Goal: Check status: Check status

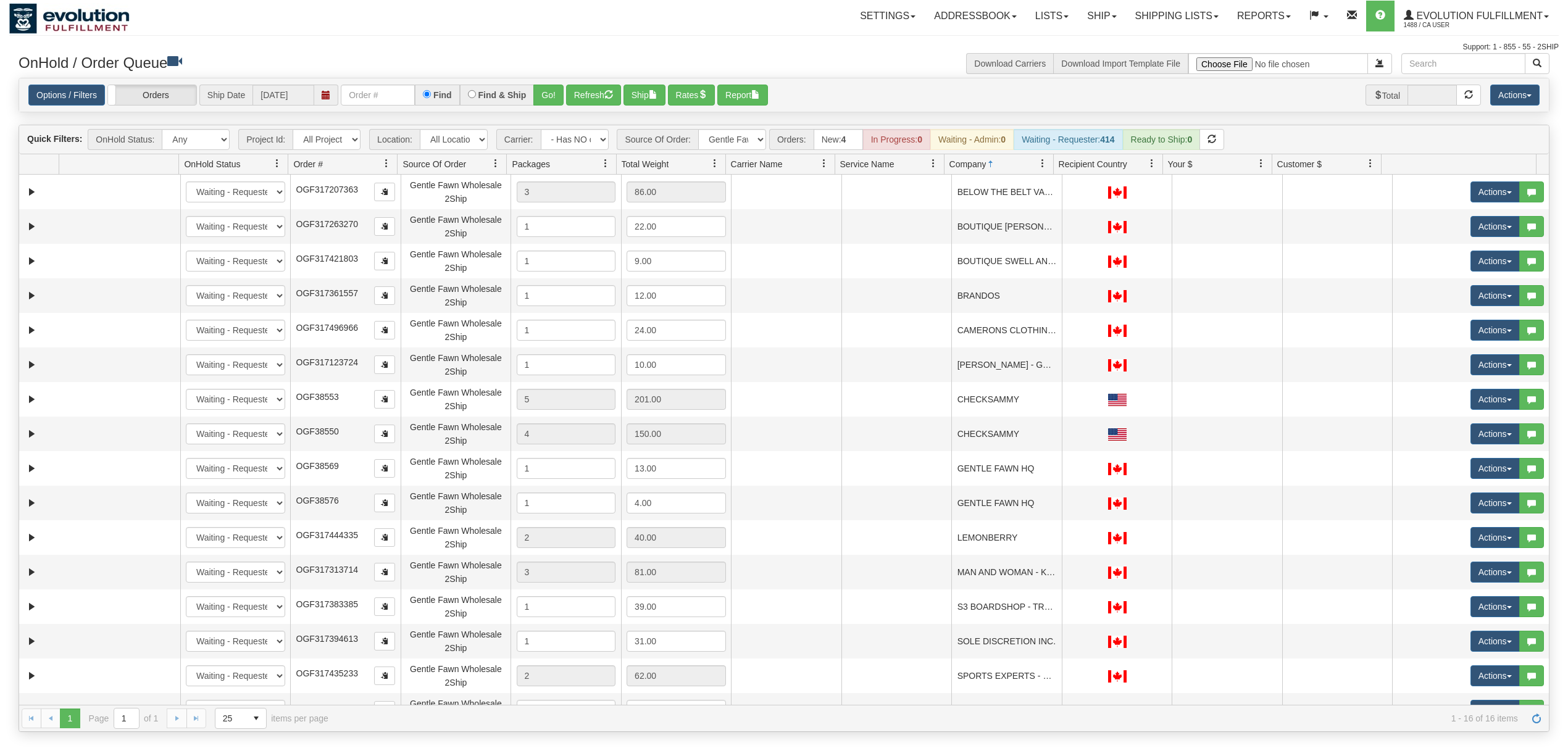
select select "-1"
select select "Gentle Fawn Wholesale 2Ship"
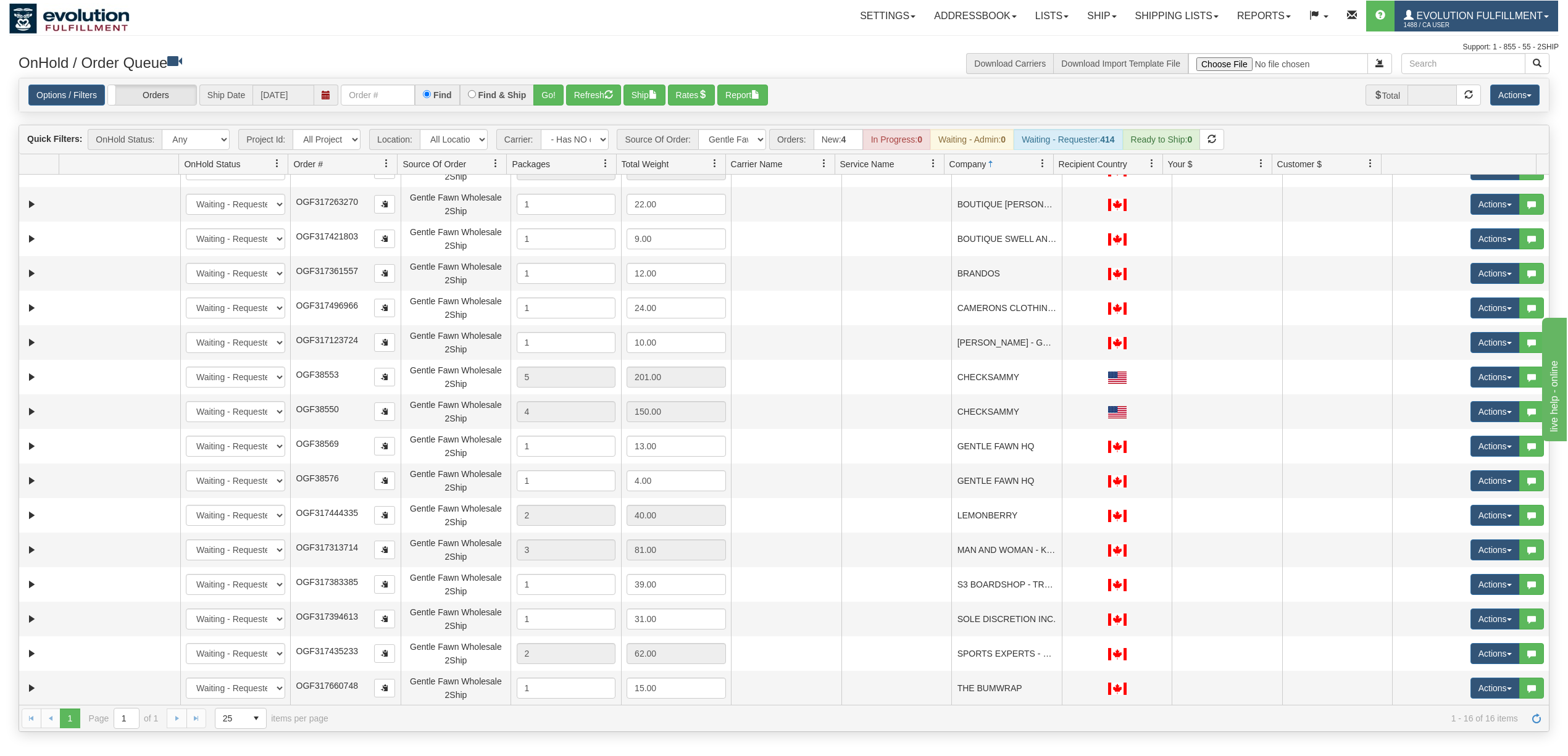
click at [1510, 18] on span "Evolution Fulfillment" at bounding box center [1479, 15] width 129 height 10
click at [400, 100] on input "text" at bounding box center [377, 94] width 74 height 21
click at [722, 143] on select "All Sources AirBlaster 2Ship Integration Ambler Apparel 2Ship Integration Blast…" at bounding box center [732, 139] width 68 height 21
select select "grid toolbar"
click at [700, 131] on select "All Sources AirBlaster 2Ship Integration Ambler Apparel 2Ship Integration Blast…" at bounding box center [732, 139] width 68 height 21
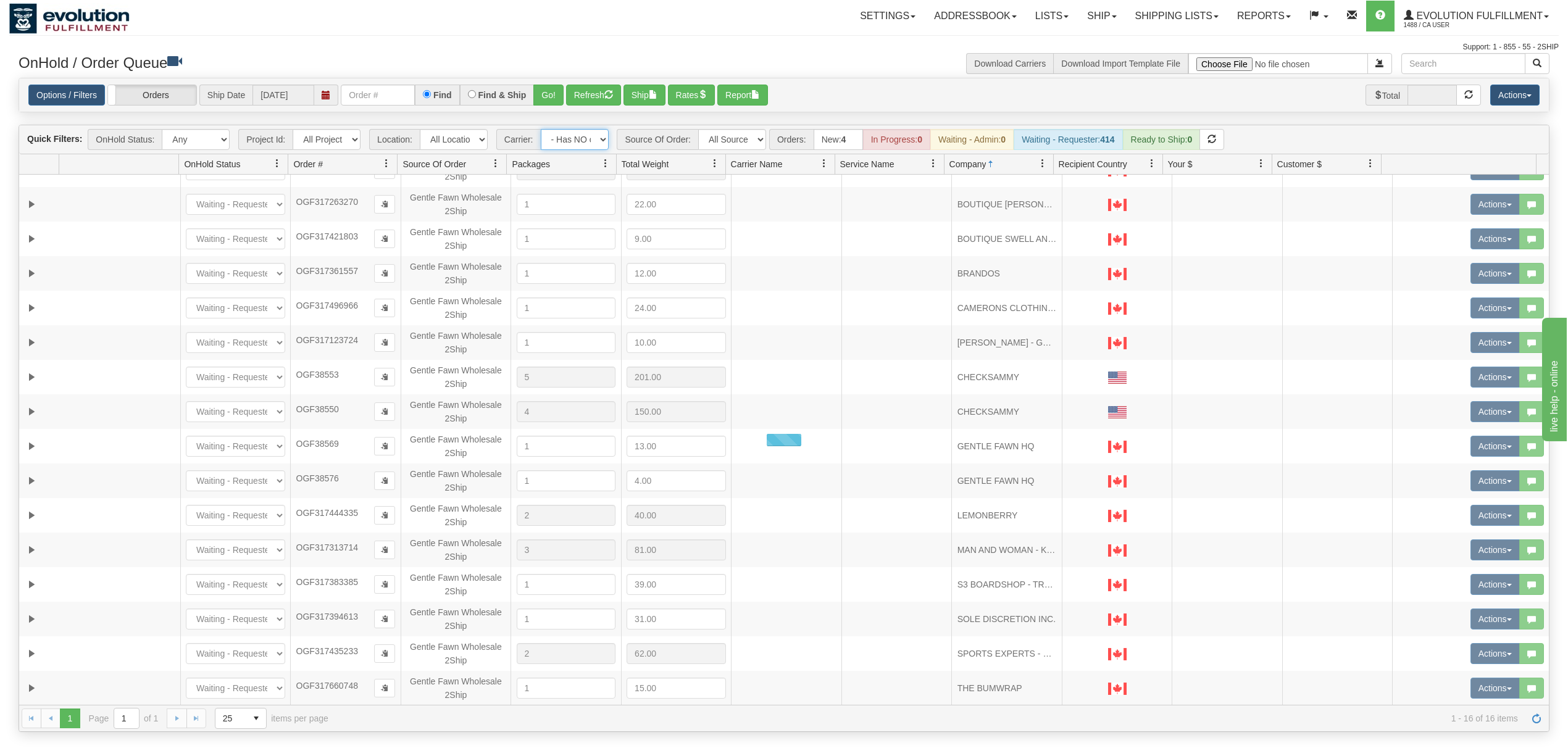
click at [573, 148] on select "- Any - Has NO carrier assigned - Has a carrier assigned FleetOptics Inc. My Ca…" at bounding box center [574, 139] width 68 height 21
select select "grid toolbar"
click at [542, 131] on select "- Any - Has NO carrier assigned - Has a carrier assigned FleetOptics Inc. My Ca…" at bounding box center [574, 139] width 68 height 21
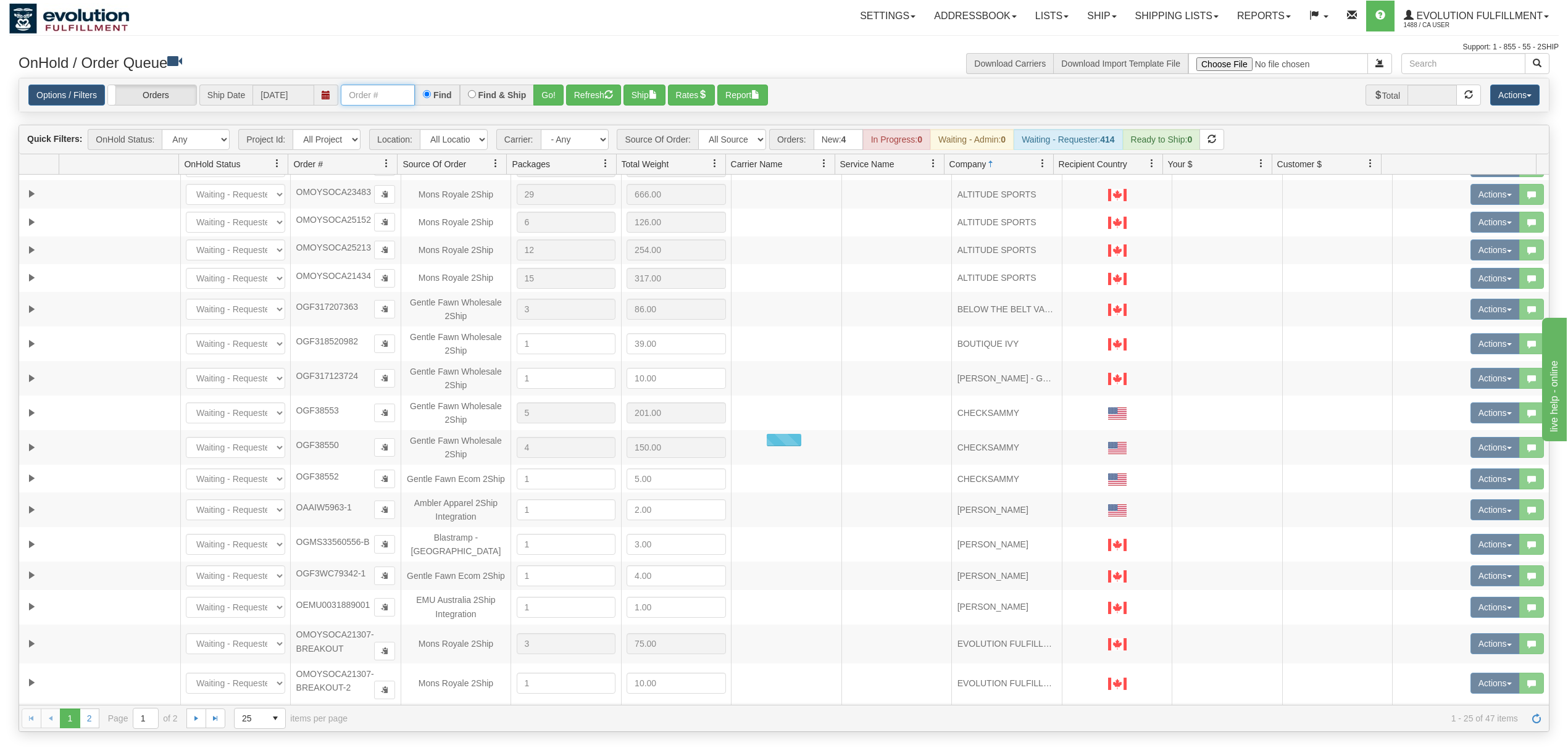
click at [376, 94] on input "text" at bounding box center [377, 94] width 74 height 21
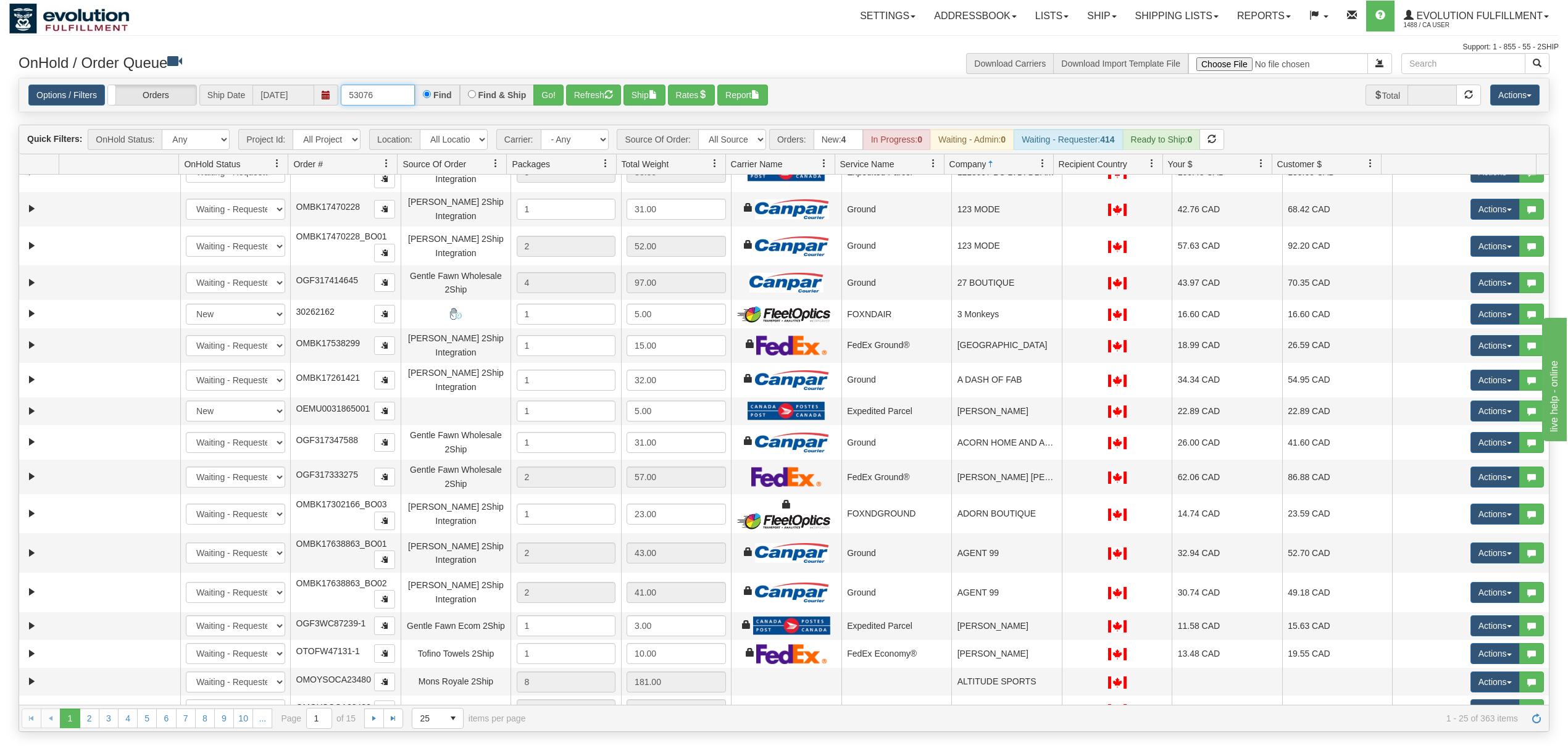
type input "53076"
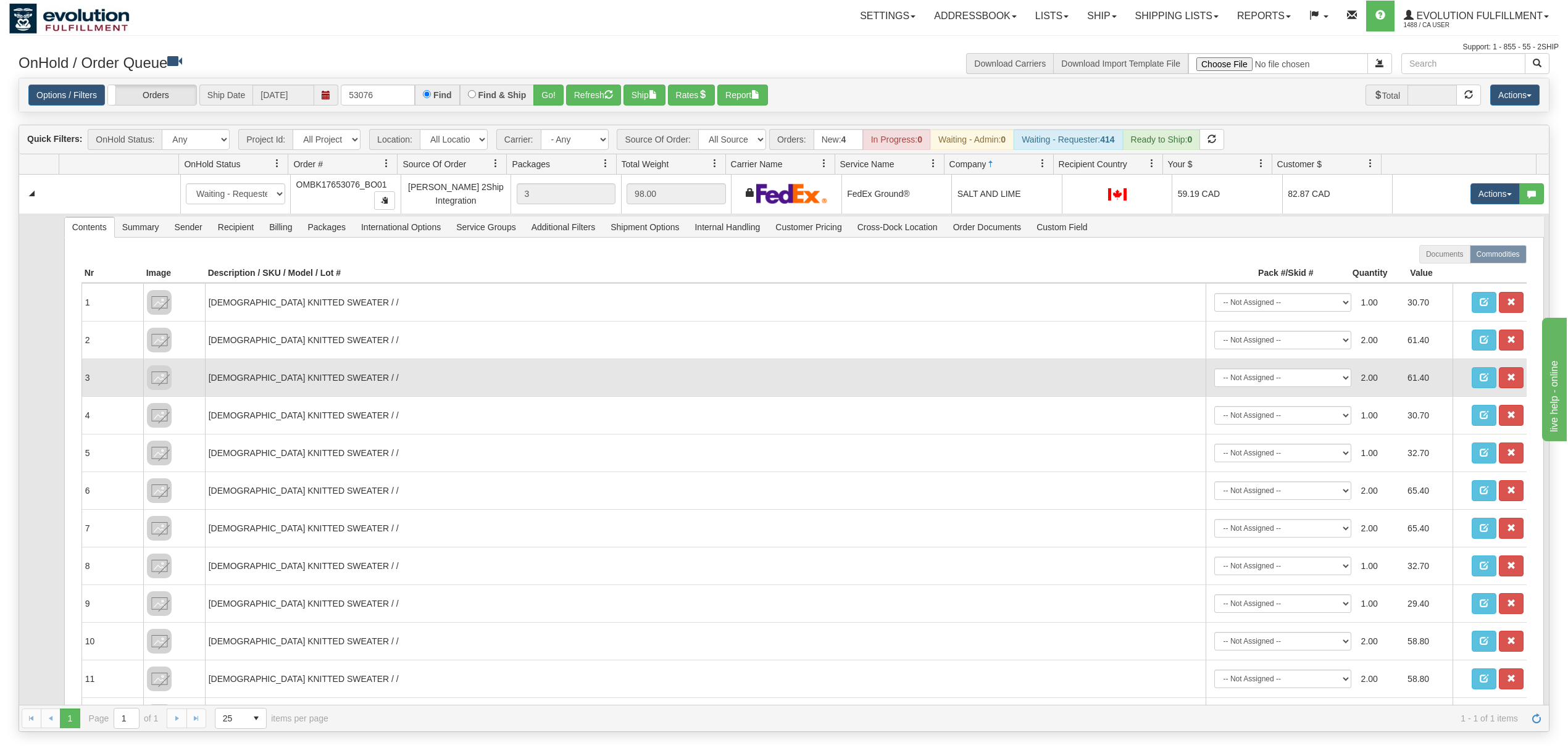
scroll to position [0, 0]
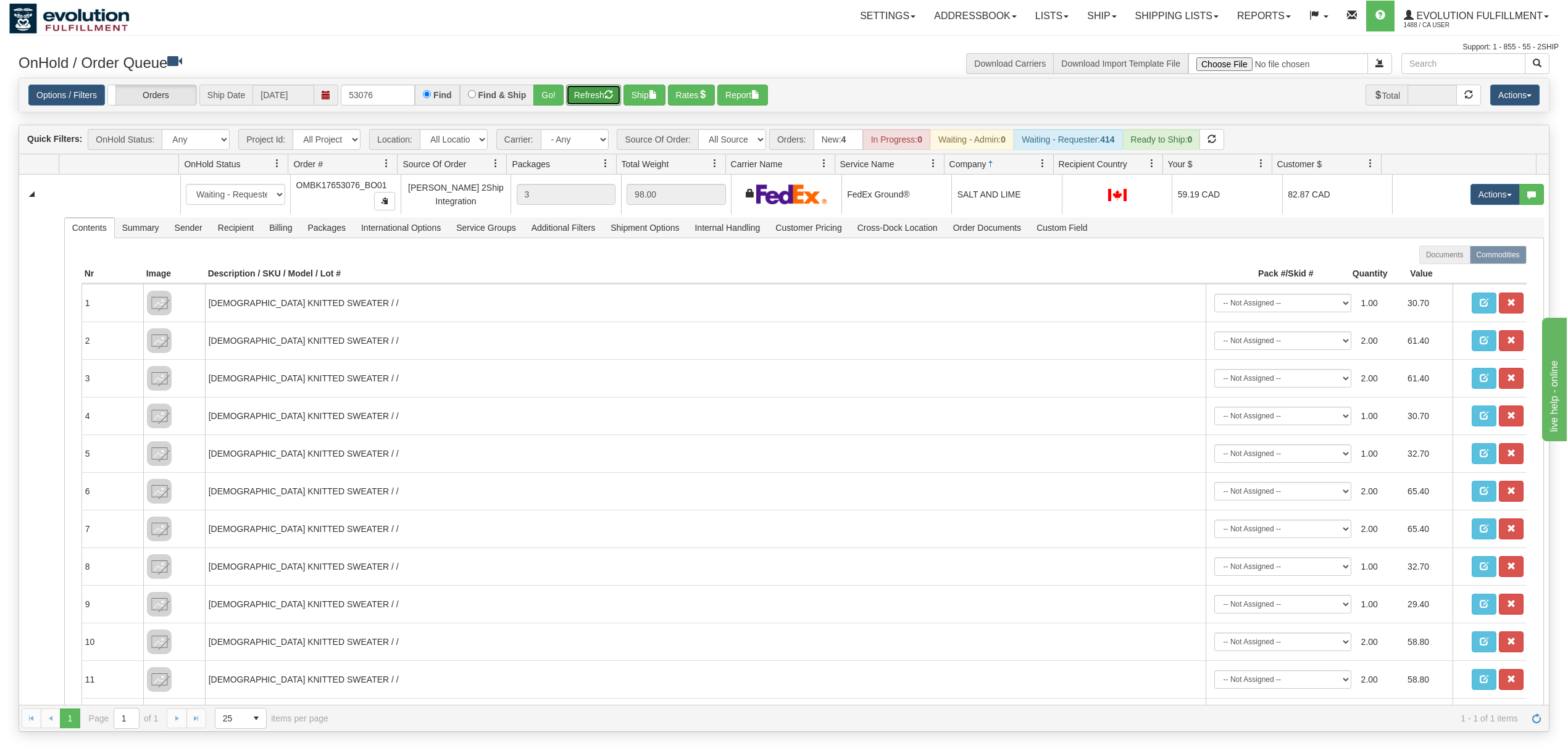
click at [593, 94] on button "Refresh" at bounding box center [594, 94] width 55 height 21
